Goal: Find specific page/section: Find specific page/section

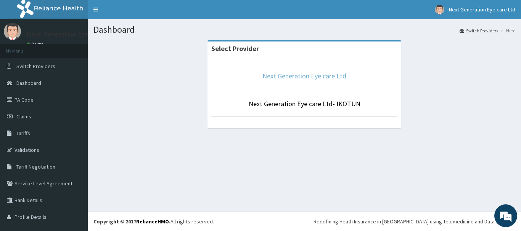
click at [303, 77] on link "Next Generation Eye care Ltd" at bounding box center [304, 76] width 84 height 9
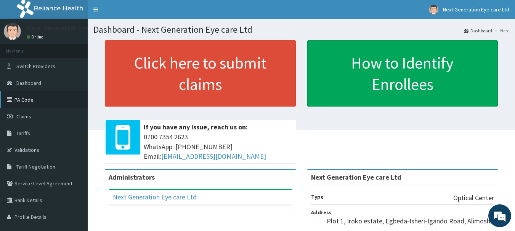
click at [30, 102] on link "PA Code" at bounding box center [44, 99] width 88 height 17
